Goal: Browse casually

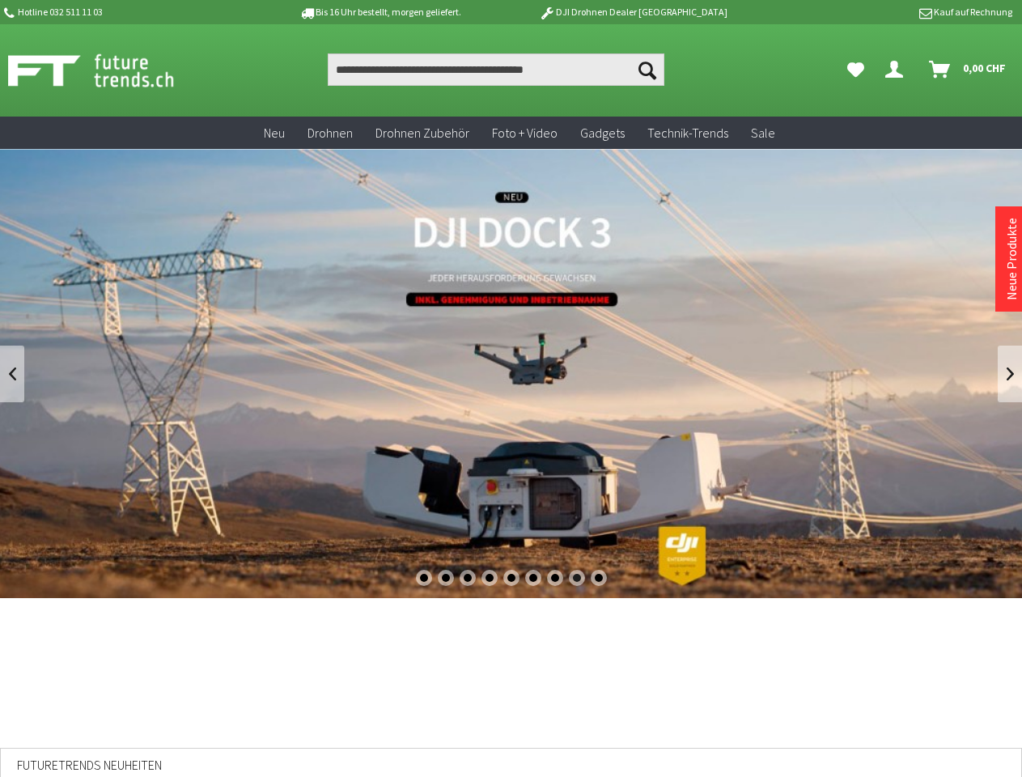
click at [423, 578] on div "1" at bounding box center [424, 578] width 16 height 16
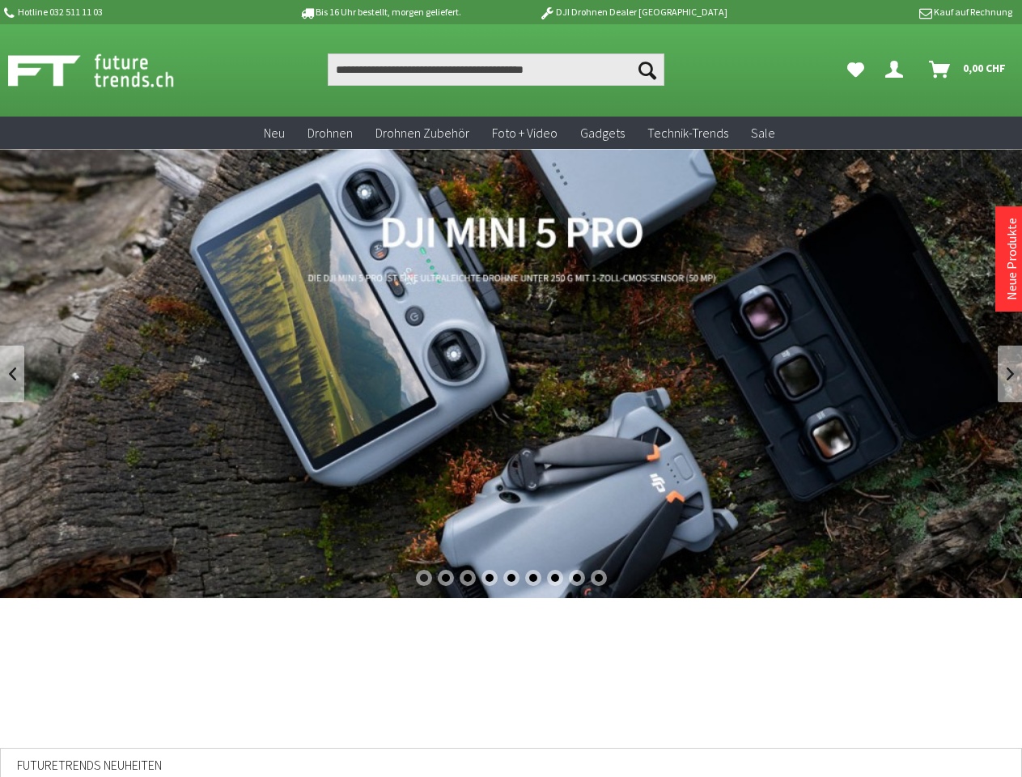
click at [445, 578] on div "2" at bounding box center [446, 578] width 16 height 16
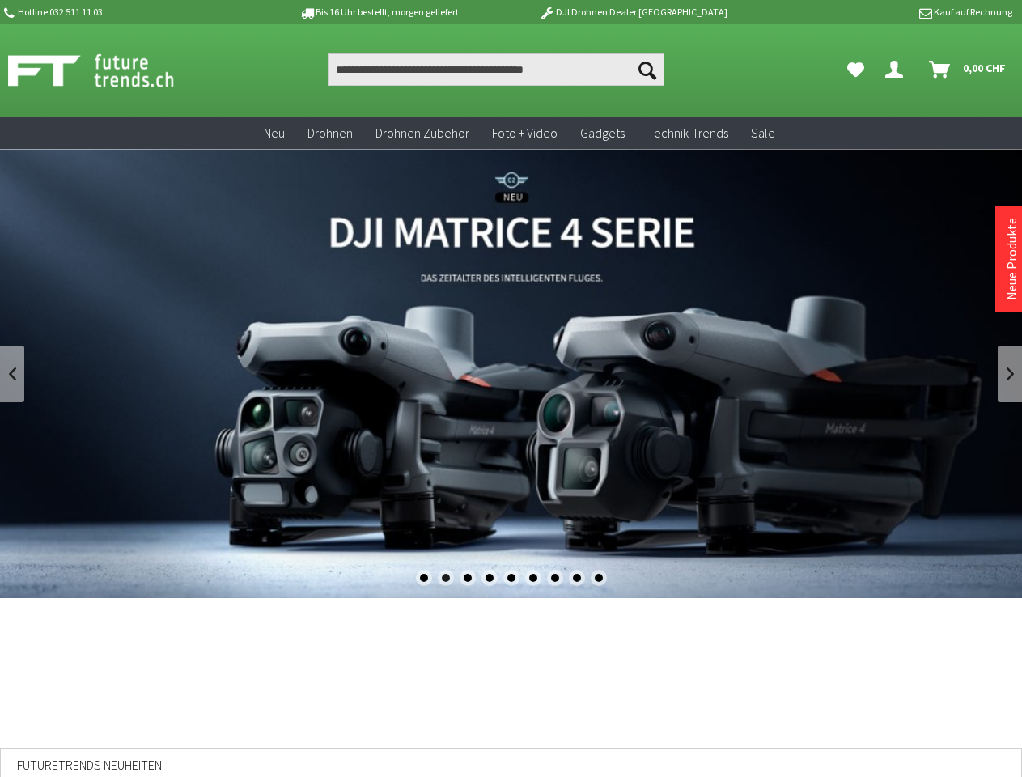
click at [467, 578] on div "3" at bounding box center [468, 578] width 16 height 16
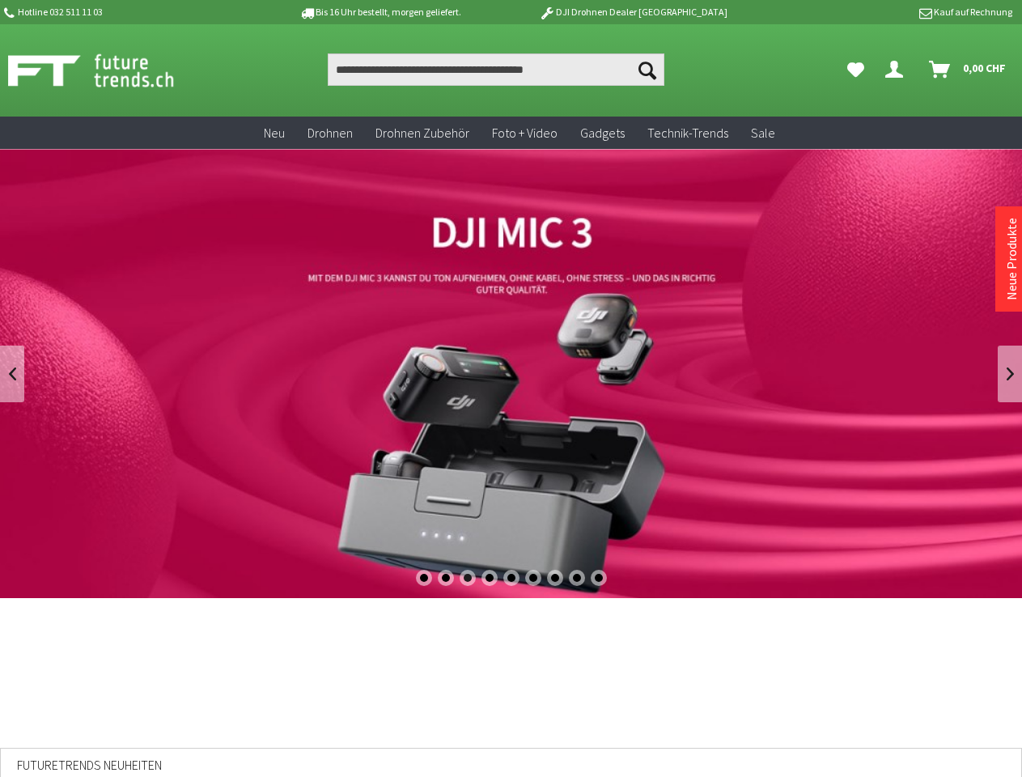
click at [489, 578] on div "4" at bounding box center [490, 578] width 16 height 16
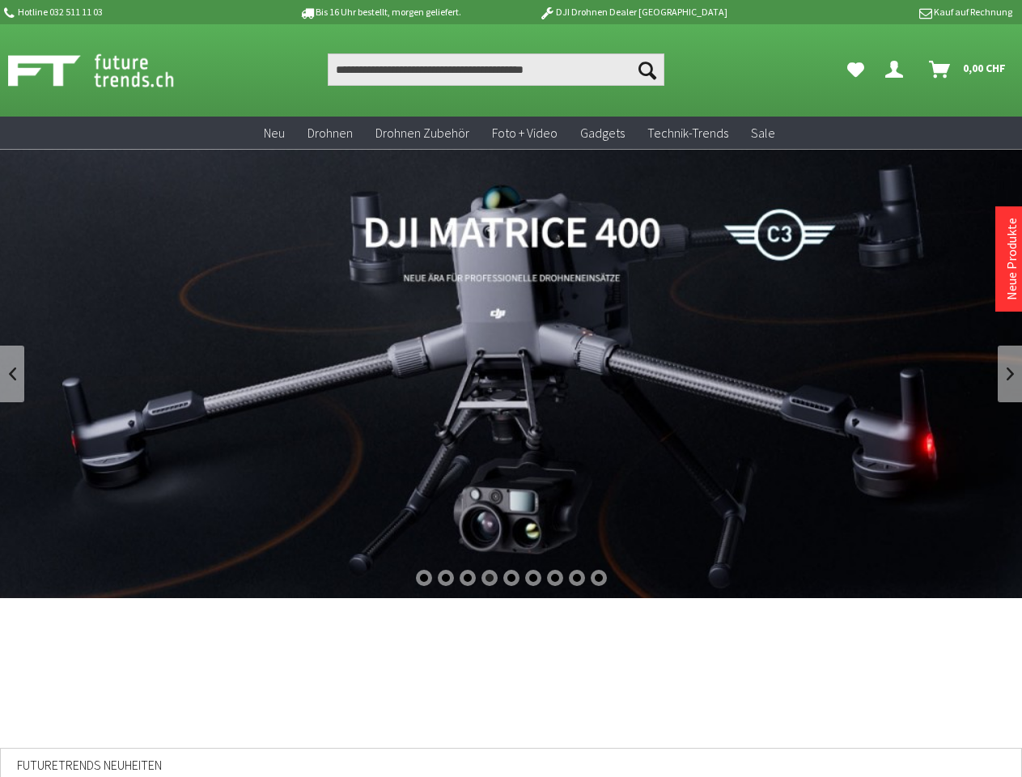
click at [512, 578] on div "5" at bounding box center [512, 578] width 16 height 16
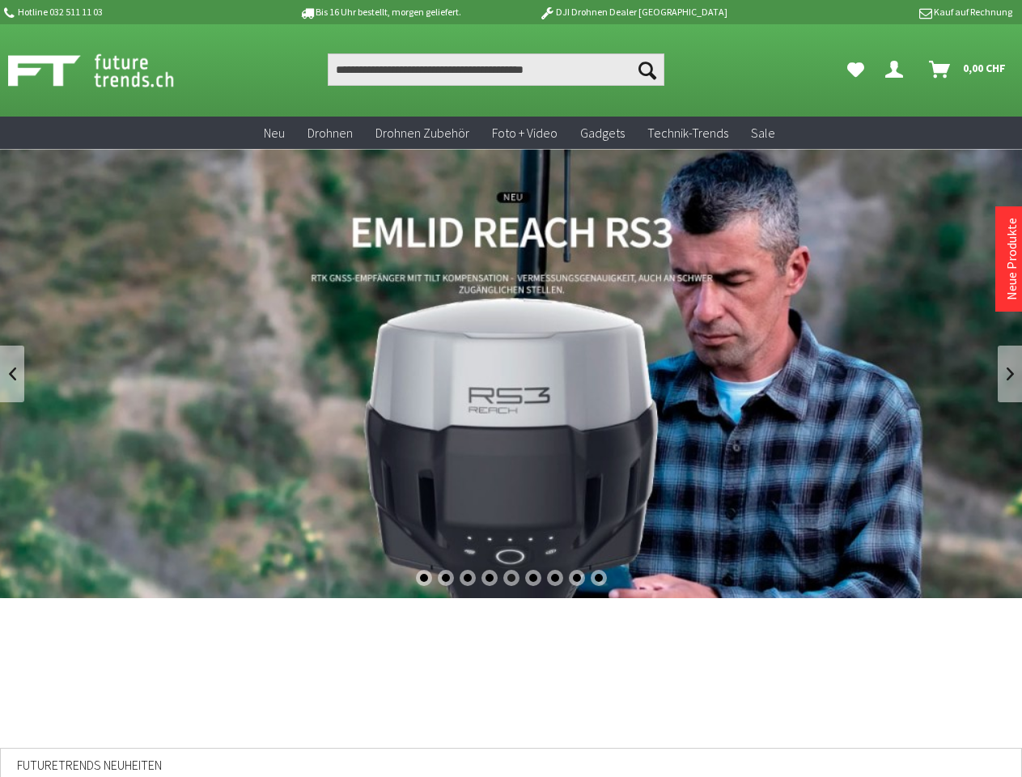
click at [533, 578] on div "6" at bounding box center [533, 578] width 16 height 16
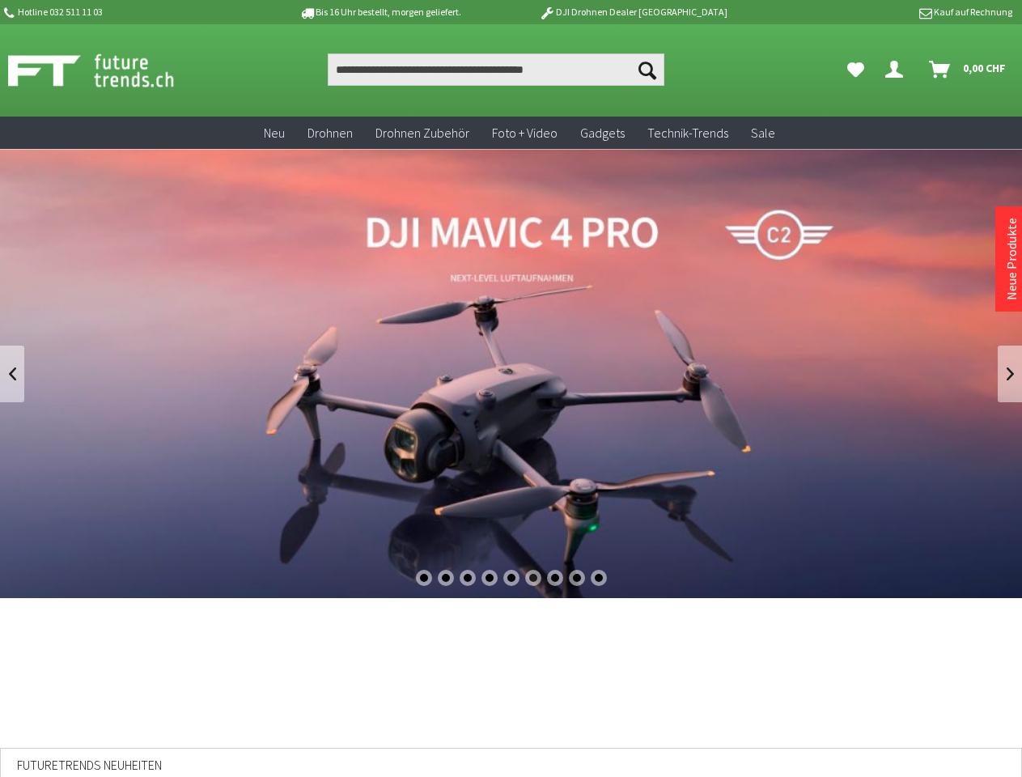
click at [555, 578] on div "7" at bounding box center [555, 578] width 16 height 16
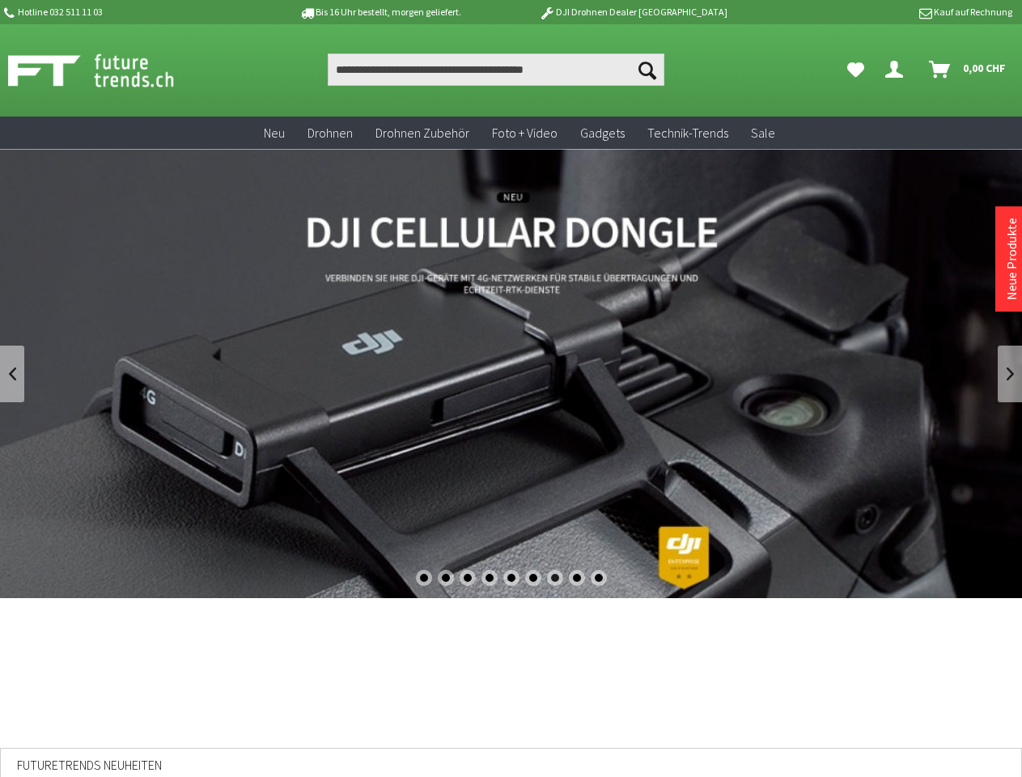
click at [577, 578] on div "8" at bounding box center [577, 578] width 16 height 16
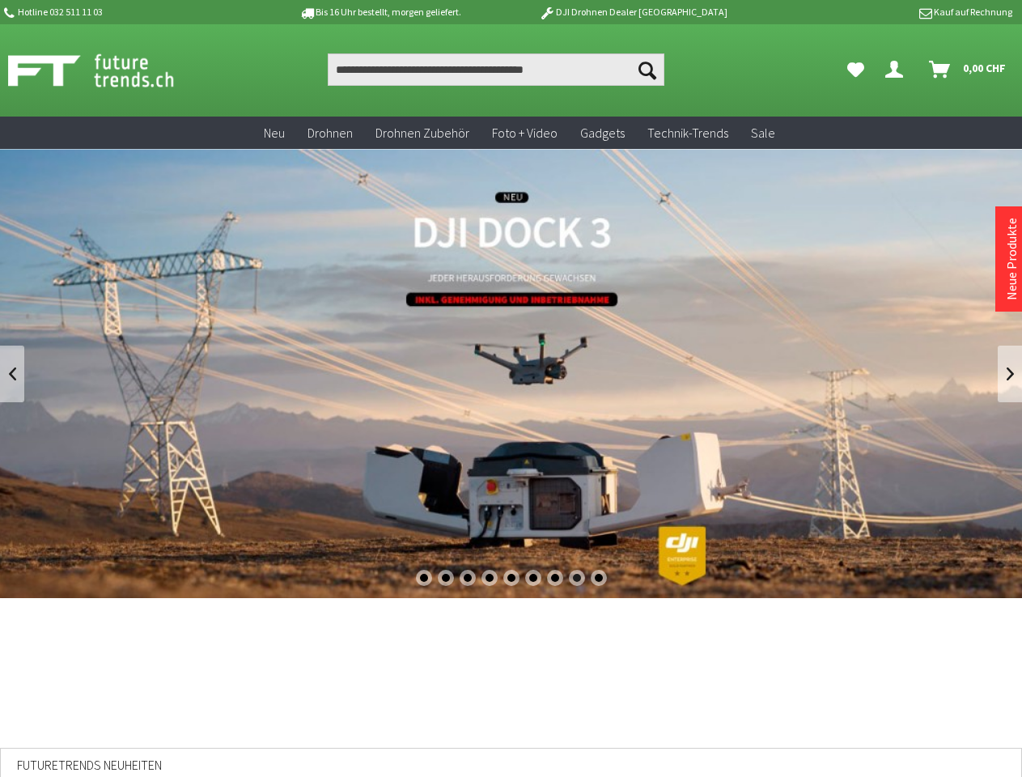
click at [599, 578] on div "9" at bounding box center [599, 578] width 16 height 16
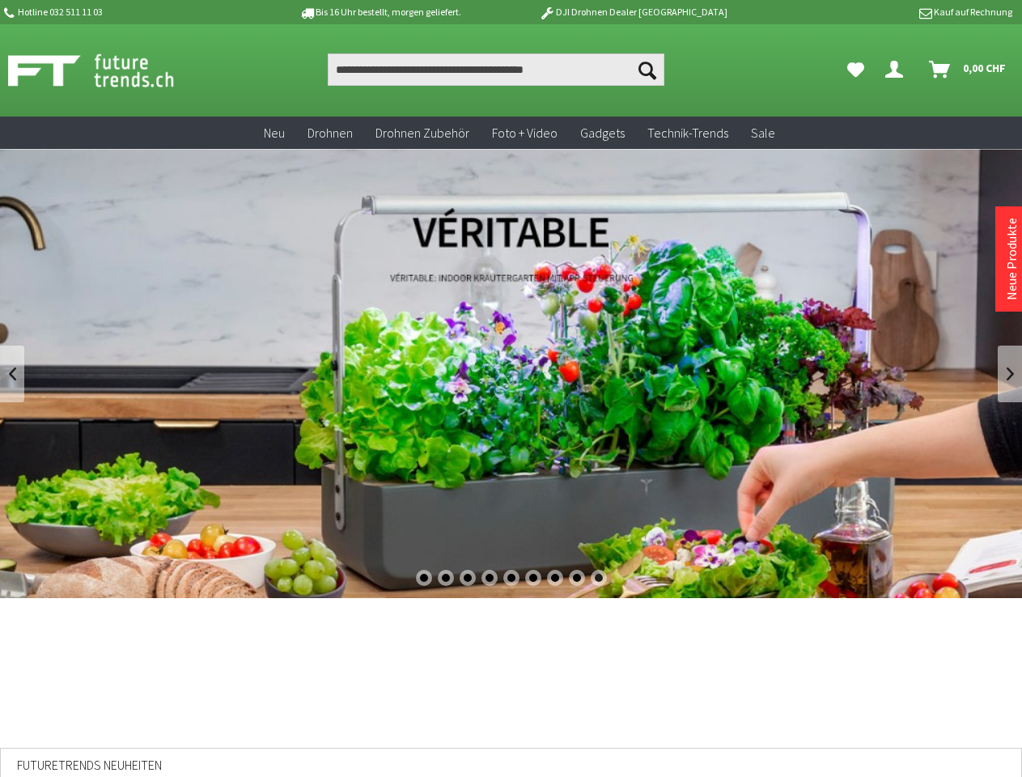
click at [12, 374] on link at bounding box center [12, 374] width 24 height 57
